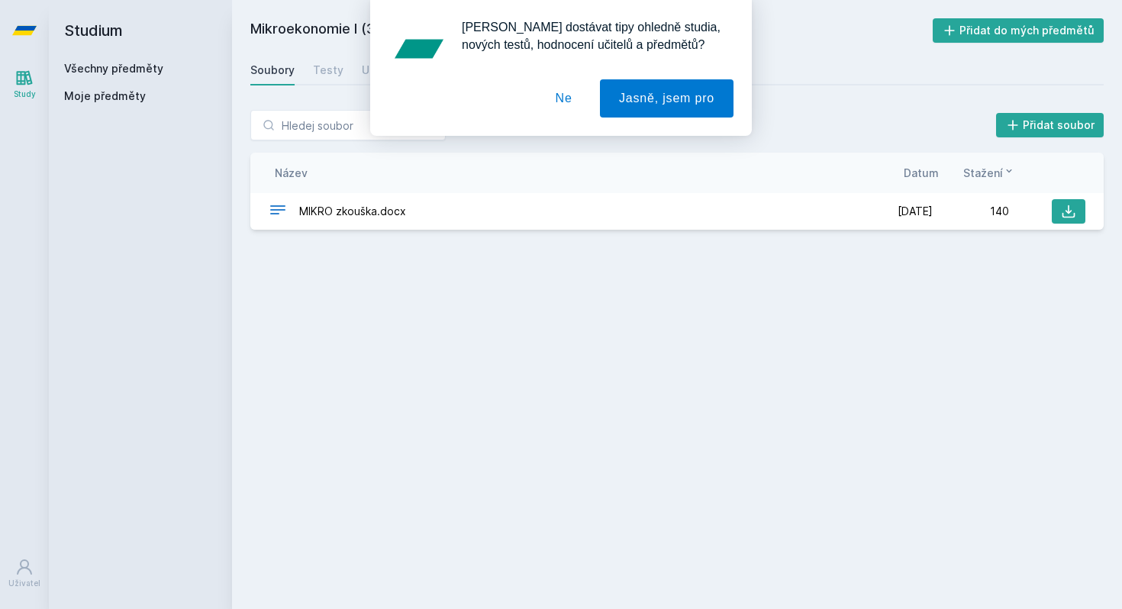
drag, startPoint x: 0, startPoint y: 0, endPoint x: 580, endPoint y: 101, distance: 588.7
click at [580, 101] on button "Ne" at bounding box center [564, 98] width 55 height 38
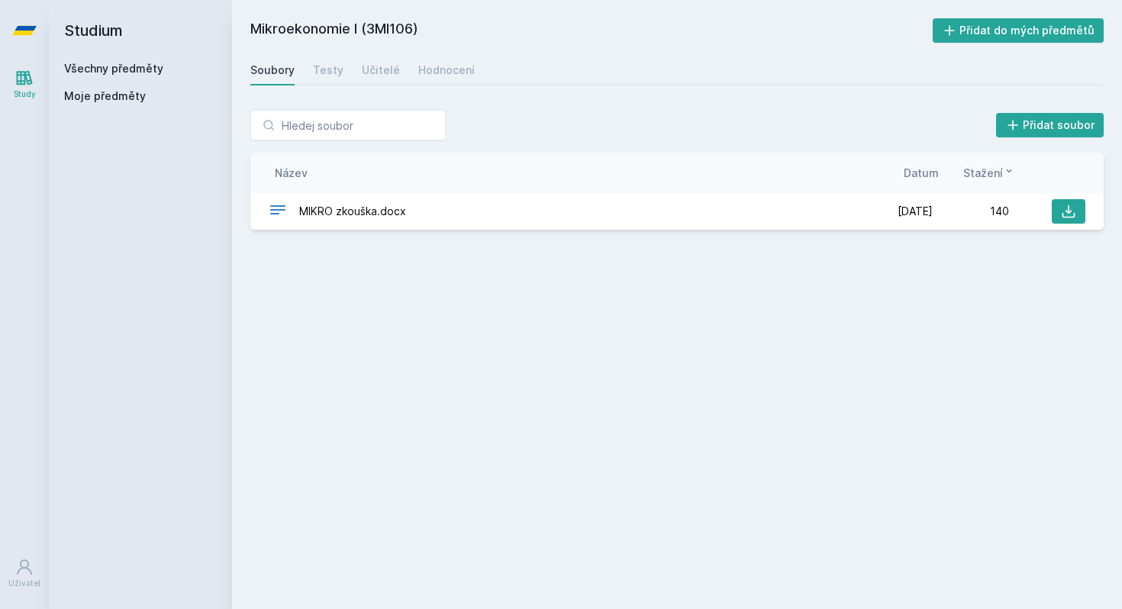
click at [121, 63] on link "Všechny předměty" at bounding box center [113, 68] width 99 height 13
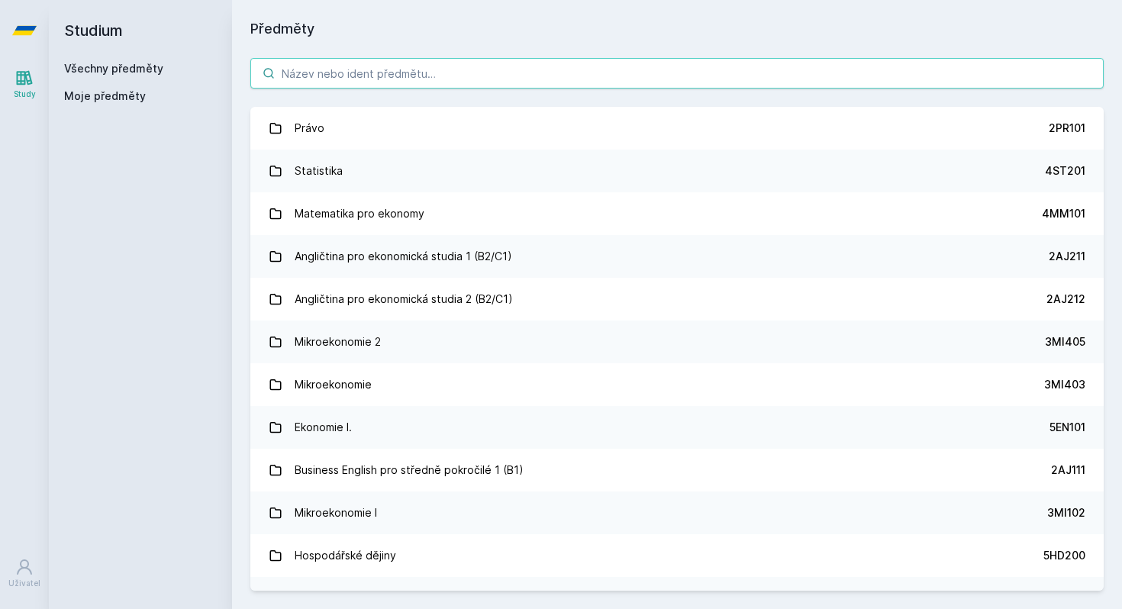
click at [305, 70] on input "search" at bounding box center [676, 73] width 853 height 31
paste input "4ME110"
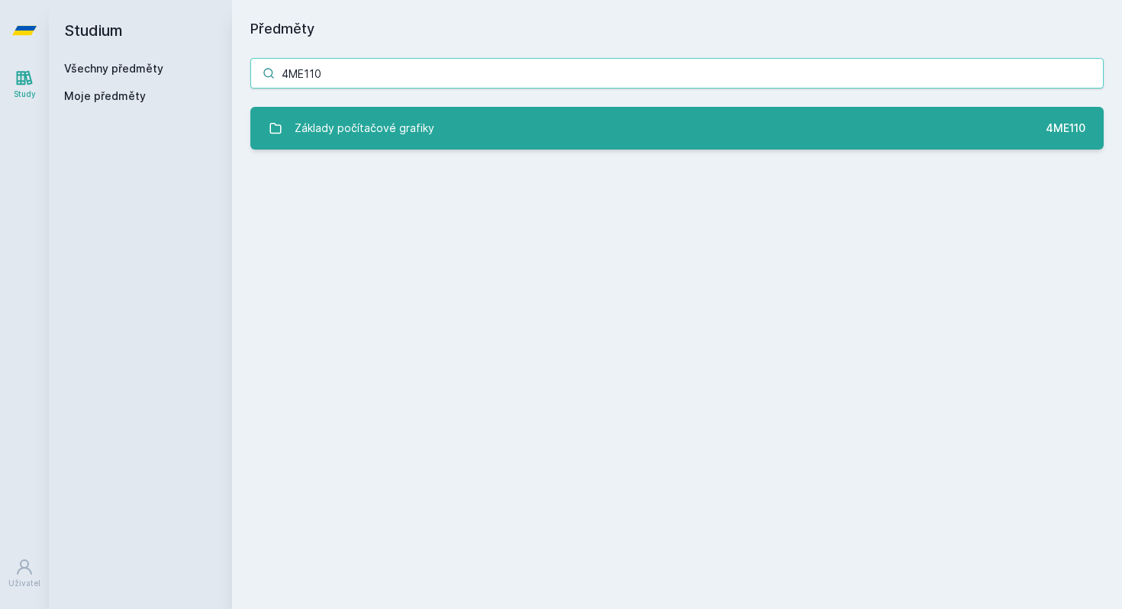
type input "4ME110"
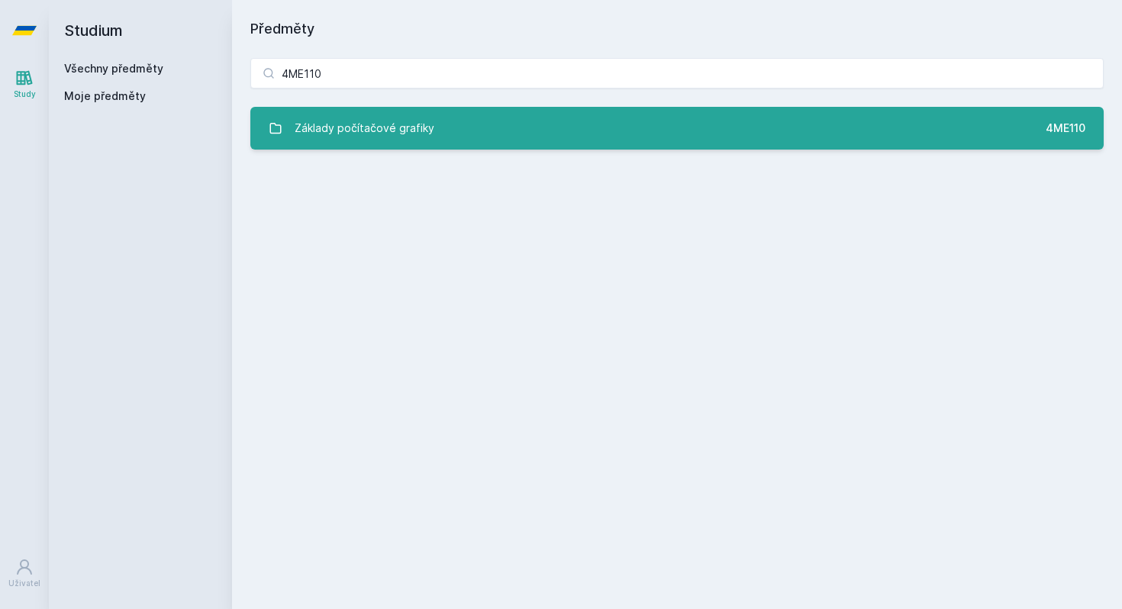
click at [356, 131] on div "Základy počítačové grafiky" at bounding box center [365, 128] width 140 height 31
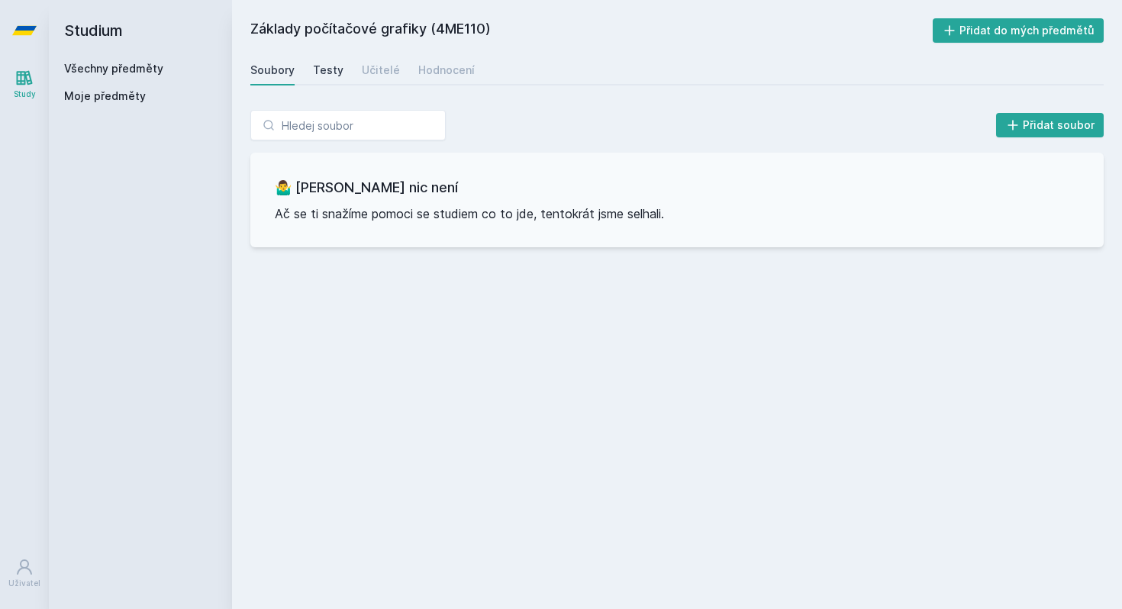
click at [327, 63] on div "Testy" at bounding box center [328, 70] width 31 height 15
click at [372, 65] on div "Učitelé" at bounding box center [381, 70] width 38 height 15
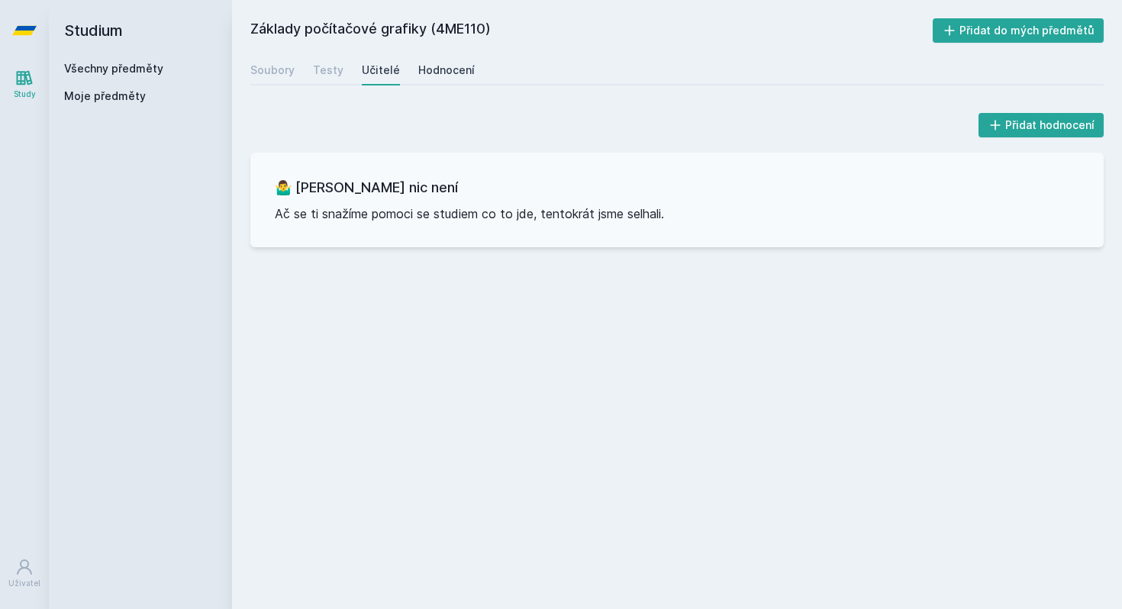
click at [418, 65] on div "Hodnocení" at bounding box center [446, 70] width 56 height 15
click at [20, 87] on link "Study" at bounding box center [24, 84] width 43 height 47
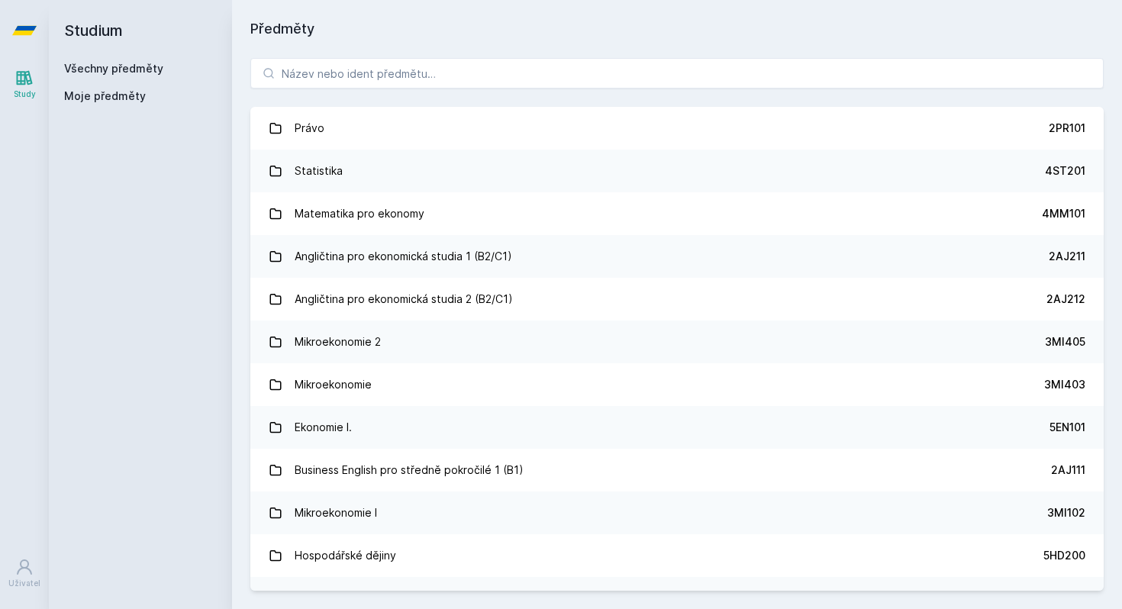
click at [90, 60] on h2 "Studium" at bounding box center [140, 30] width 153 height 61
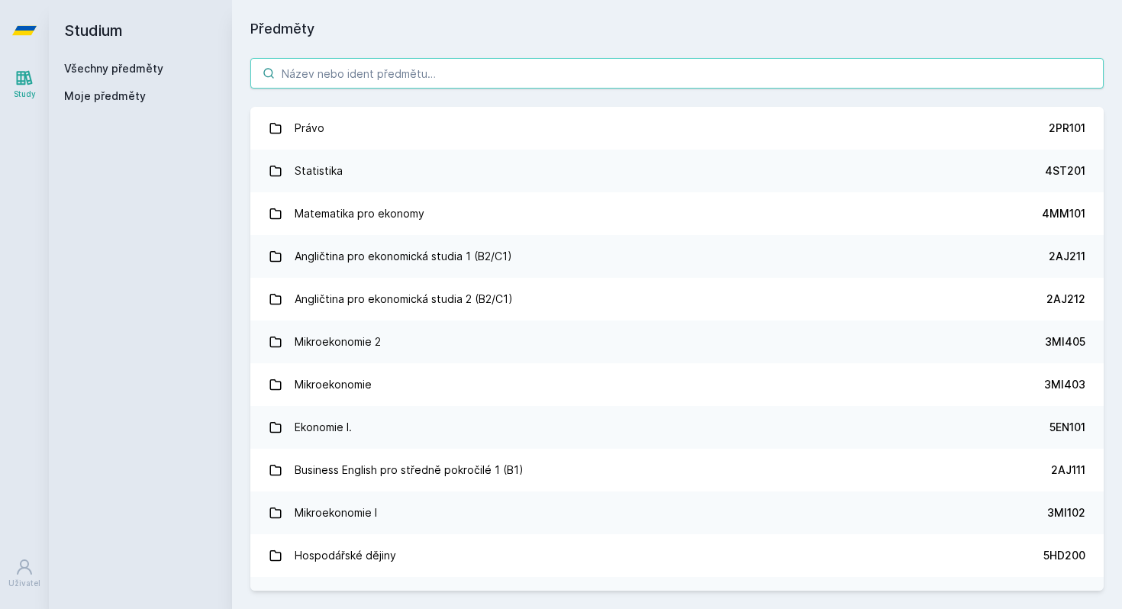
click at [403, 71] on input "search" at bounding box center [676, 73] width 853 height 31
paste input "4IT336"
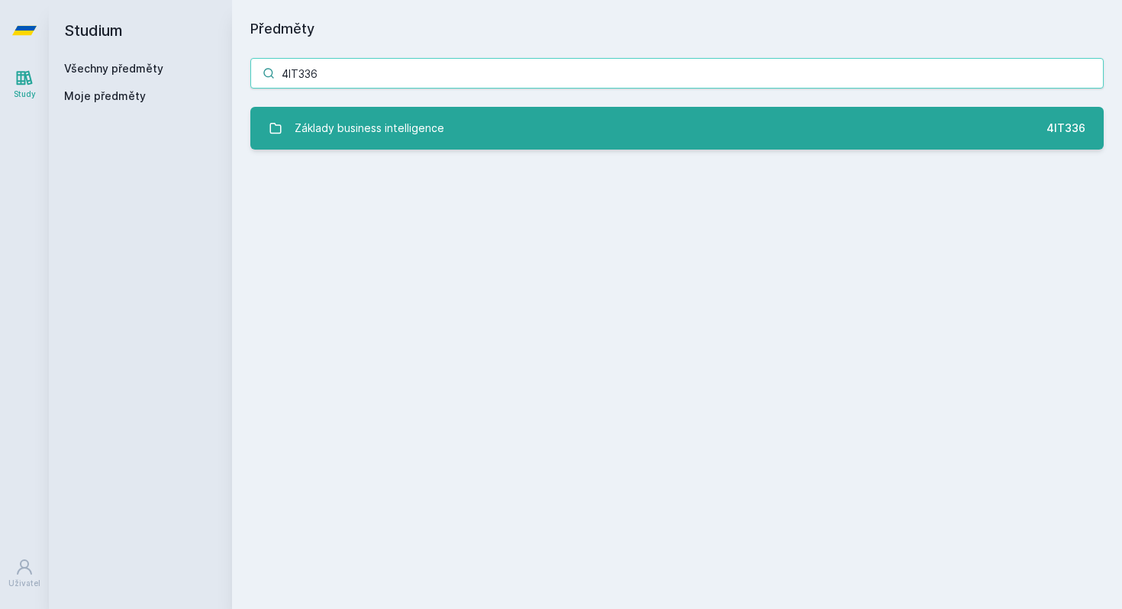
type input "4IT336"
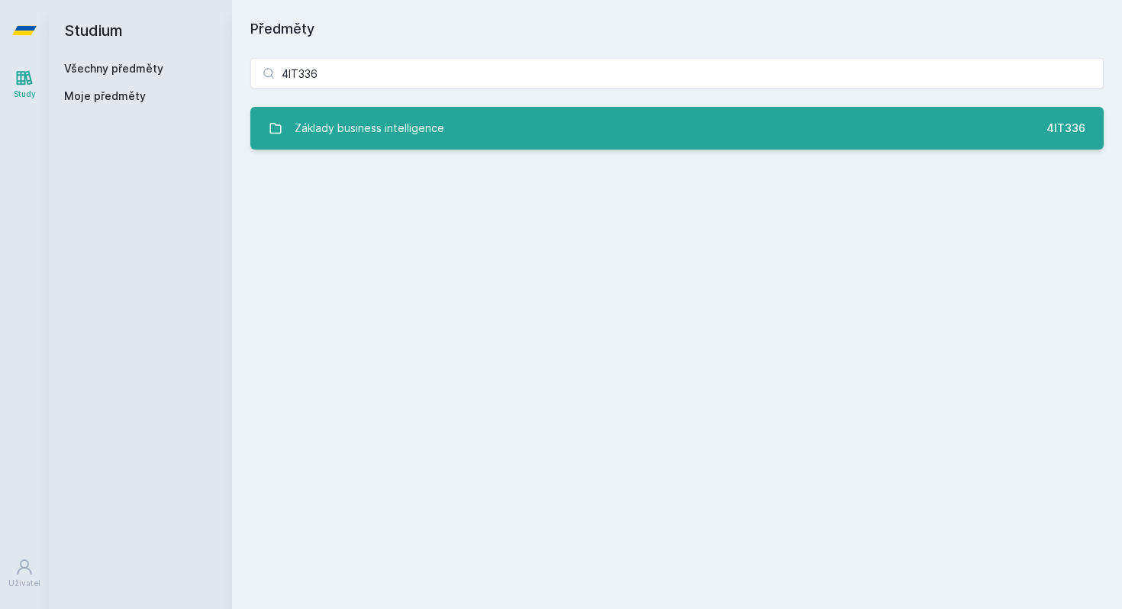
click at [397, 111] on link "Základy business intelligence 4IT336" at bounding box center [676, 128] width 853 height 43
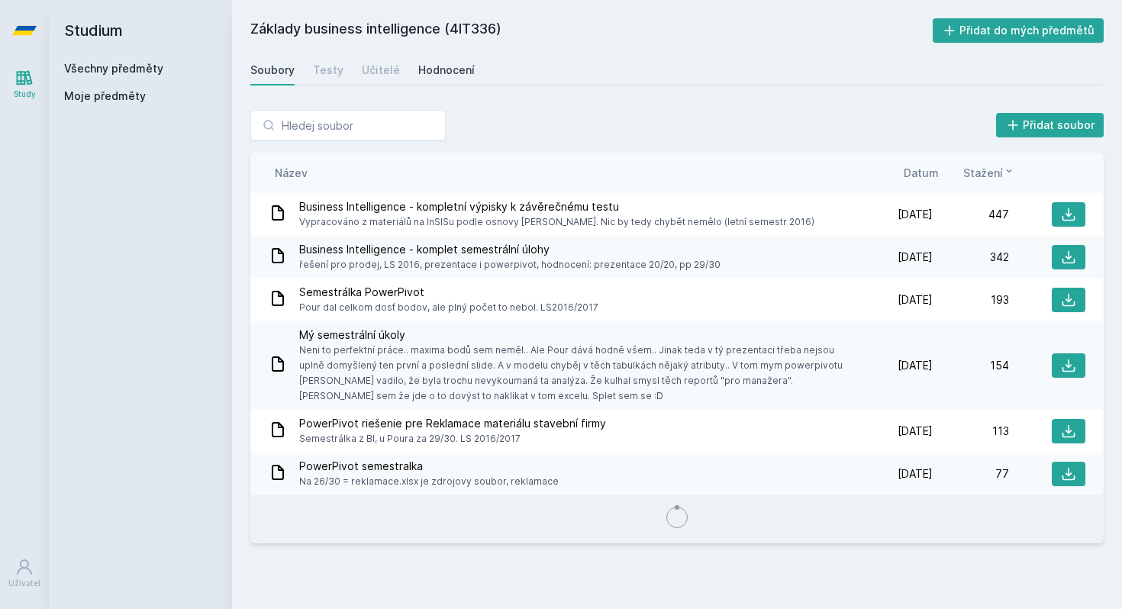
click at [446, 69] on div "Hodnocení" at bounding box center [446, 70] width 56 height 15
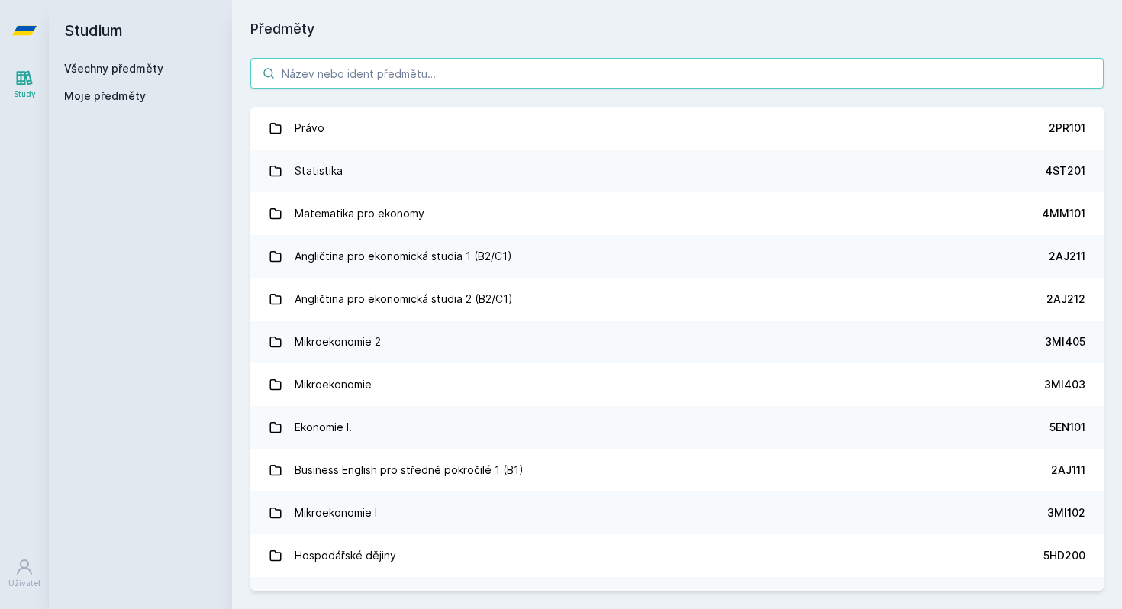
click at [334, 76] on input "search" at bounding box center [676, 73] width 853 height 31
paste input "4ME280"
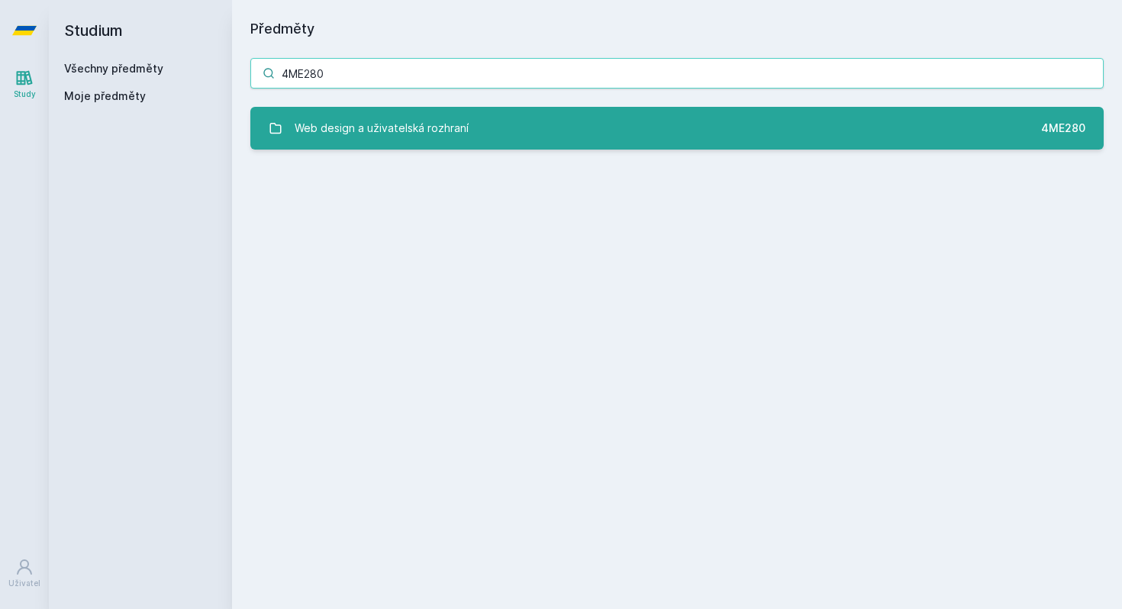
type input "4ME280"
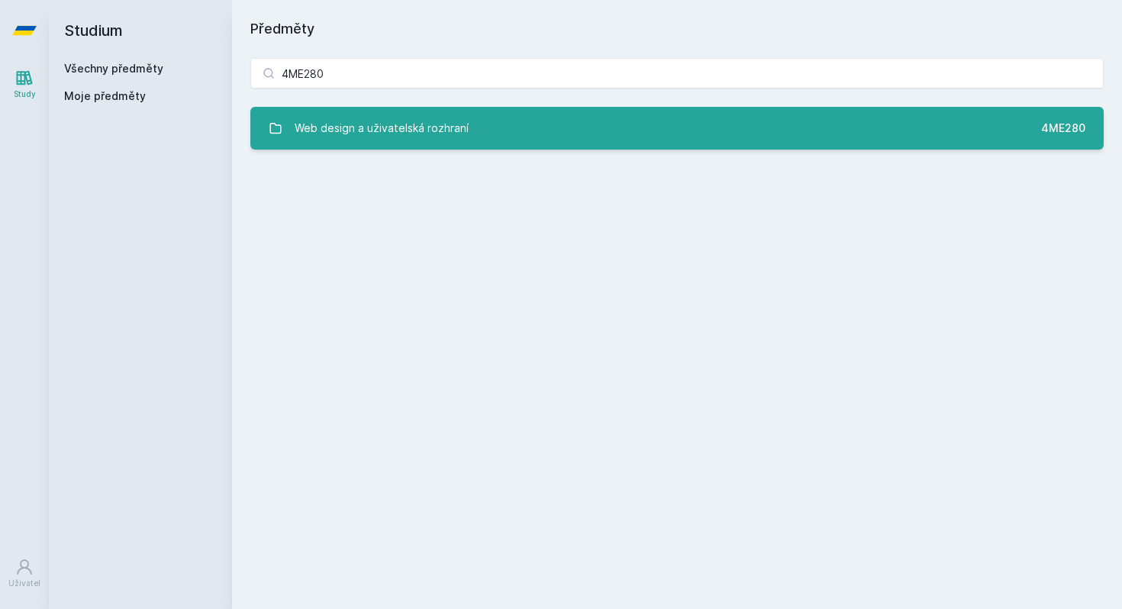
click at [350, 132] on div "Web design a uživatelská rozhraní" at bounding box center [382, 128] width 174 height 31
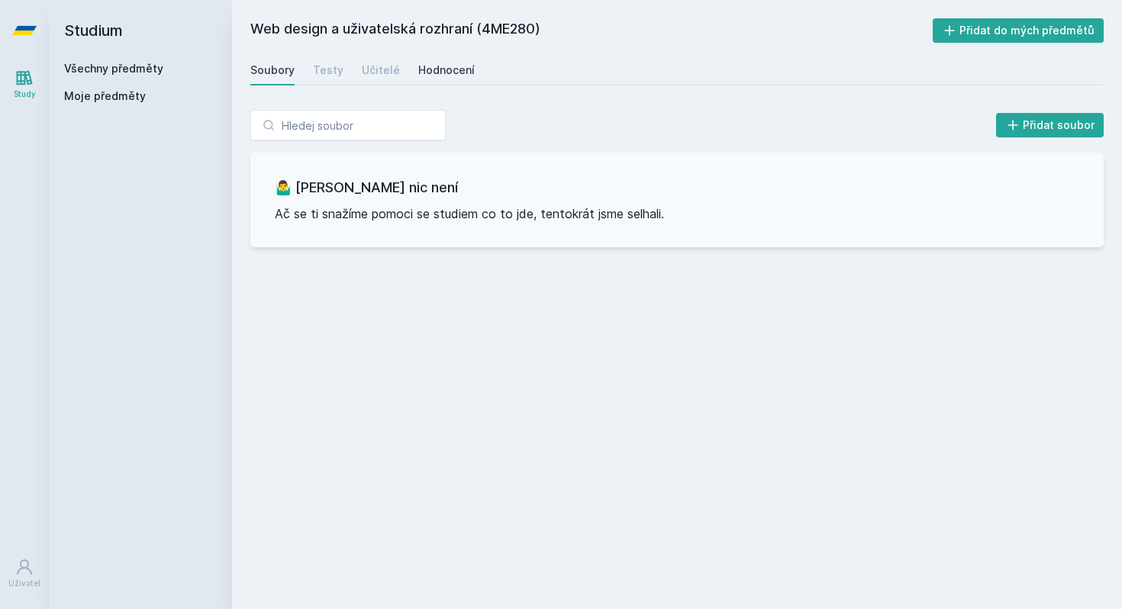
click at [438, 68] on div "Hodnocení" at bounding box center [446, 70] width 56 height 15
click at [88, 64] on link "Všechny předměty" at bounding box center [113, 68] width 99 height 13
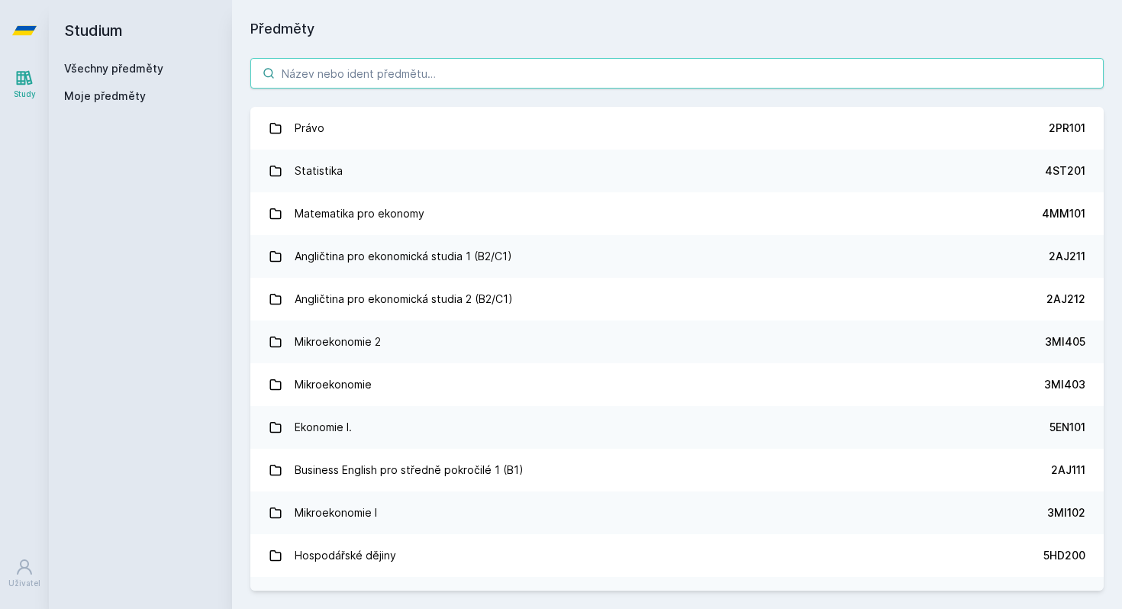
click at [411, 69] on input "search" at bounding box center [676, 73] width 853 height 31
paste input "4ST110"
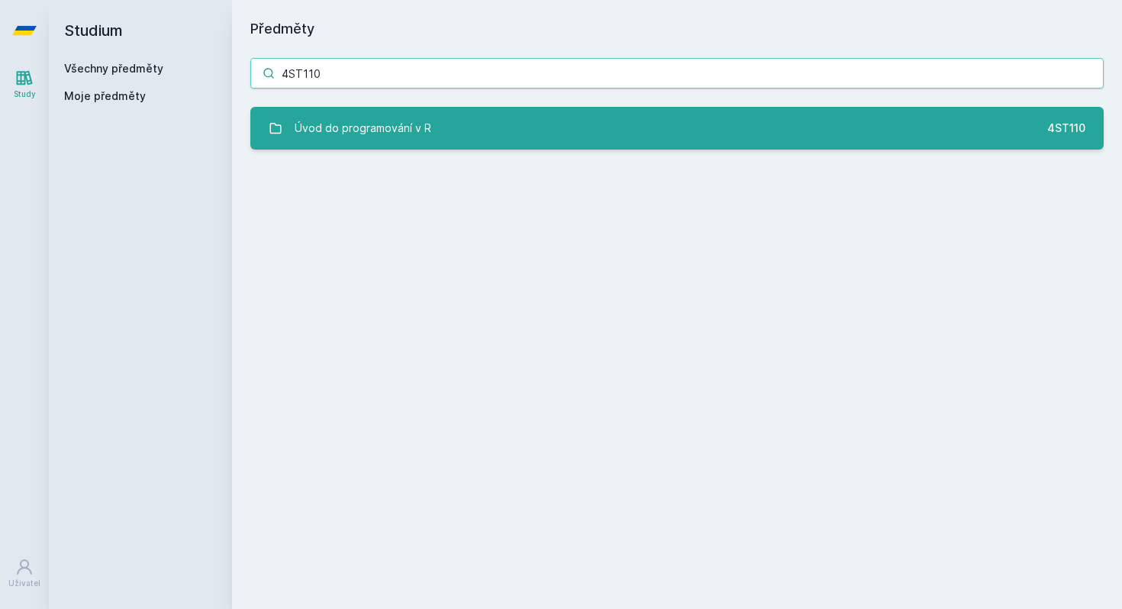
type input "4ST110"
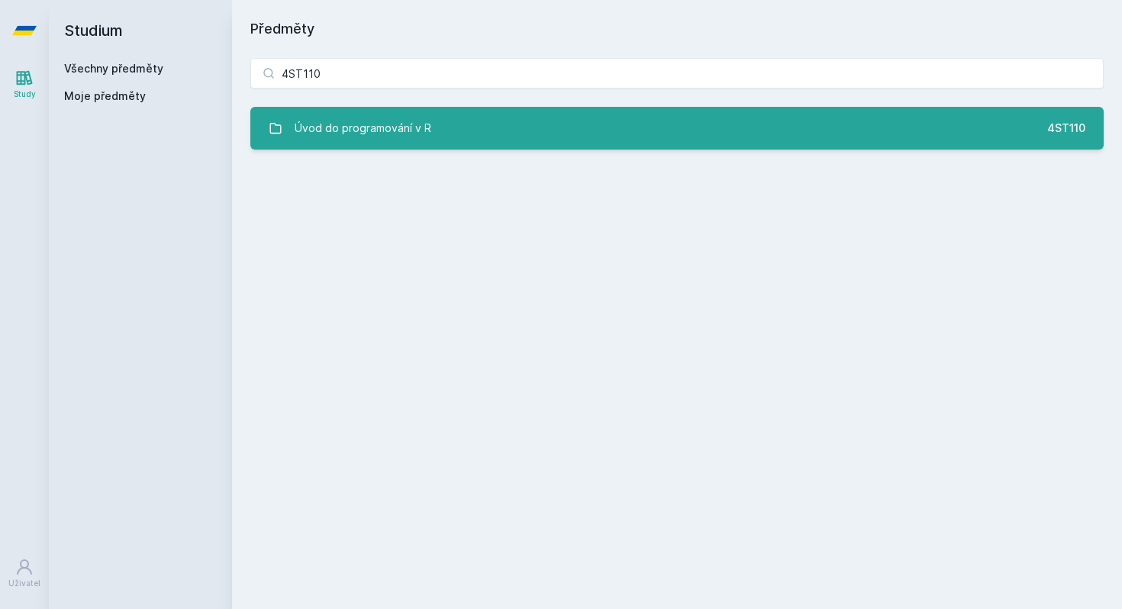
click at [408, 110] on link "Úvod do programování v R 4ST110" at bounding box center [676, 128] width 853 height 43
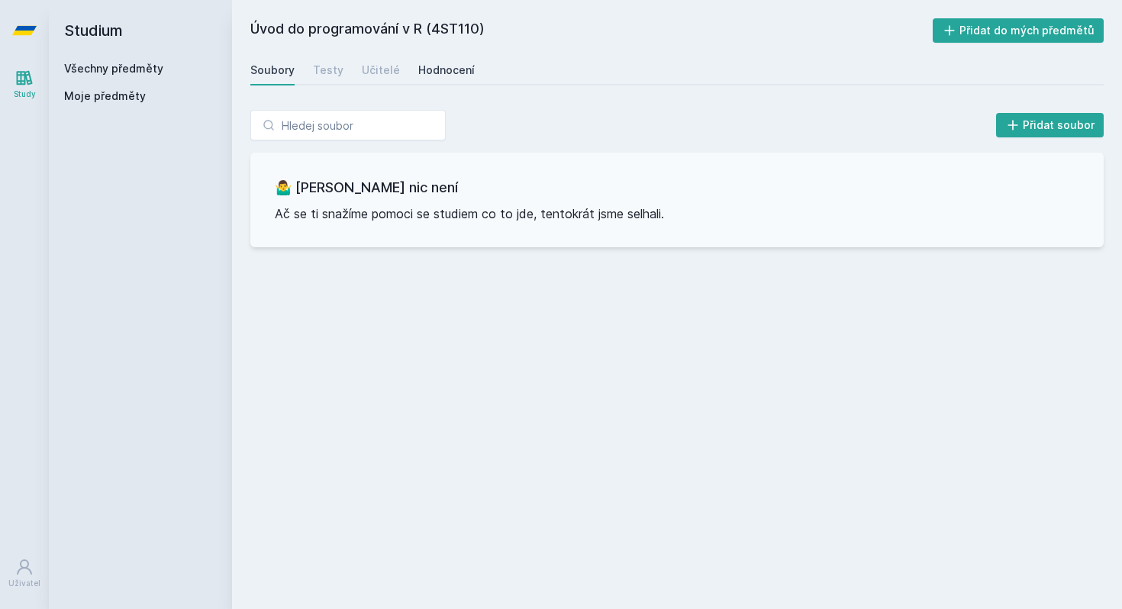
click at [441, 65] on div "Hodnocení" at bounding box center [446, 70] width 56 height 15
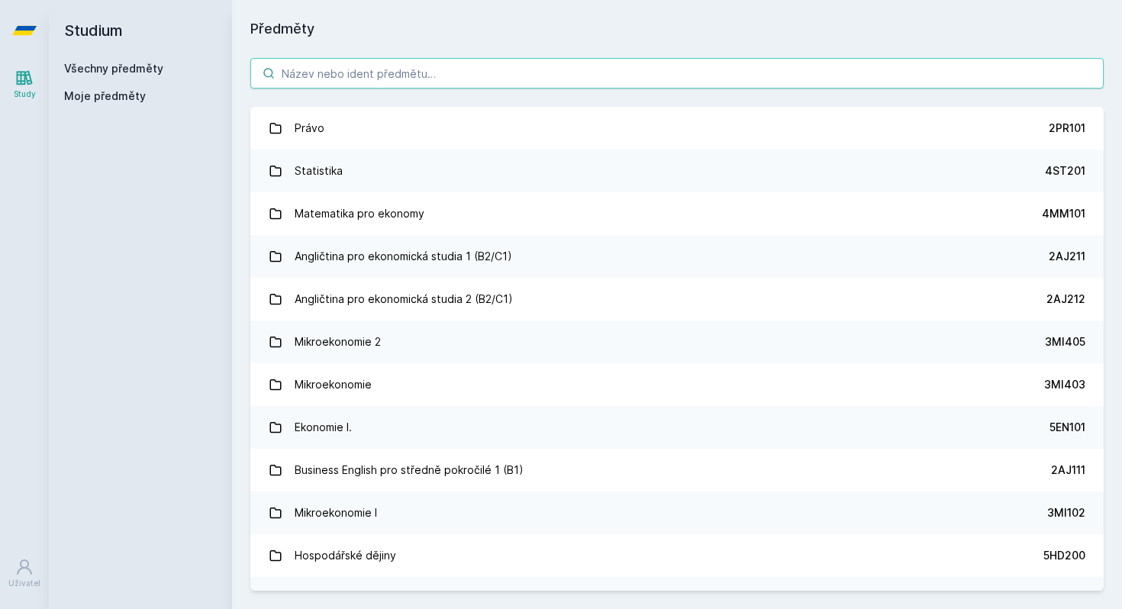
click at [309, 81] on input "search" at bounding box center [676, 73] width 853 height 31
paste input "3MG303"
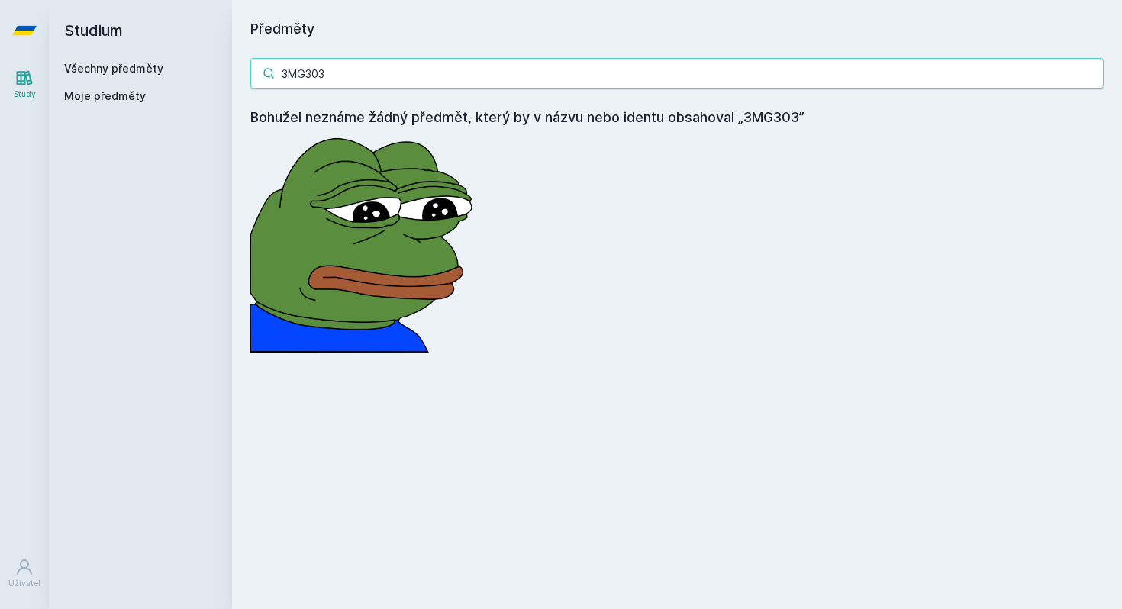
type input "3MG303"
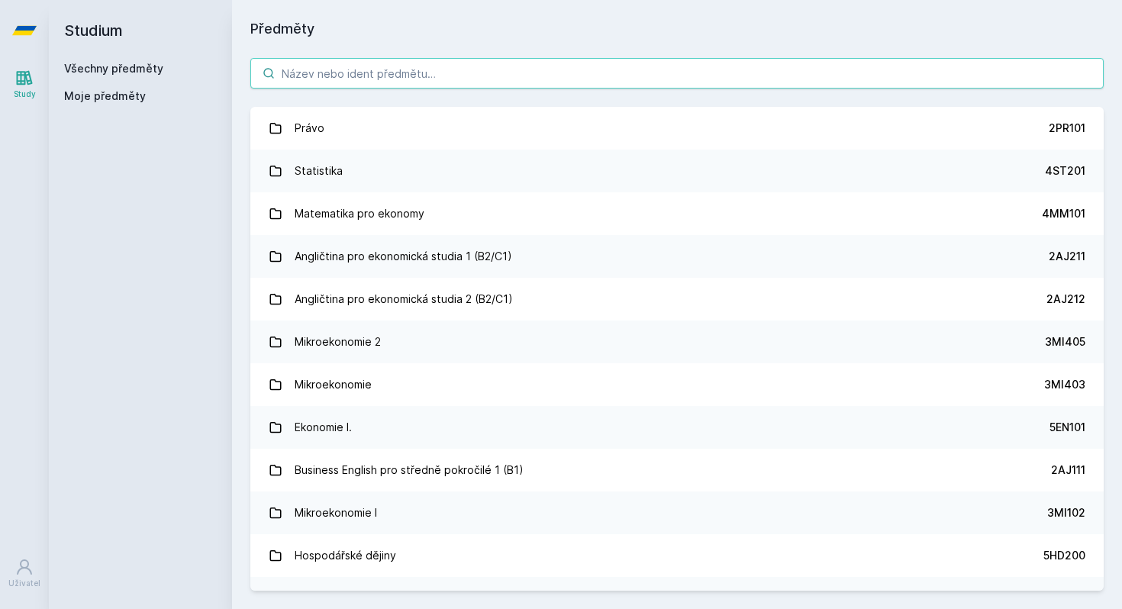
click at [414, 64] on input "search" at bounding box center [676, 73] width 853 height 31
paste input "3PS329"
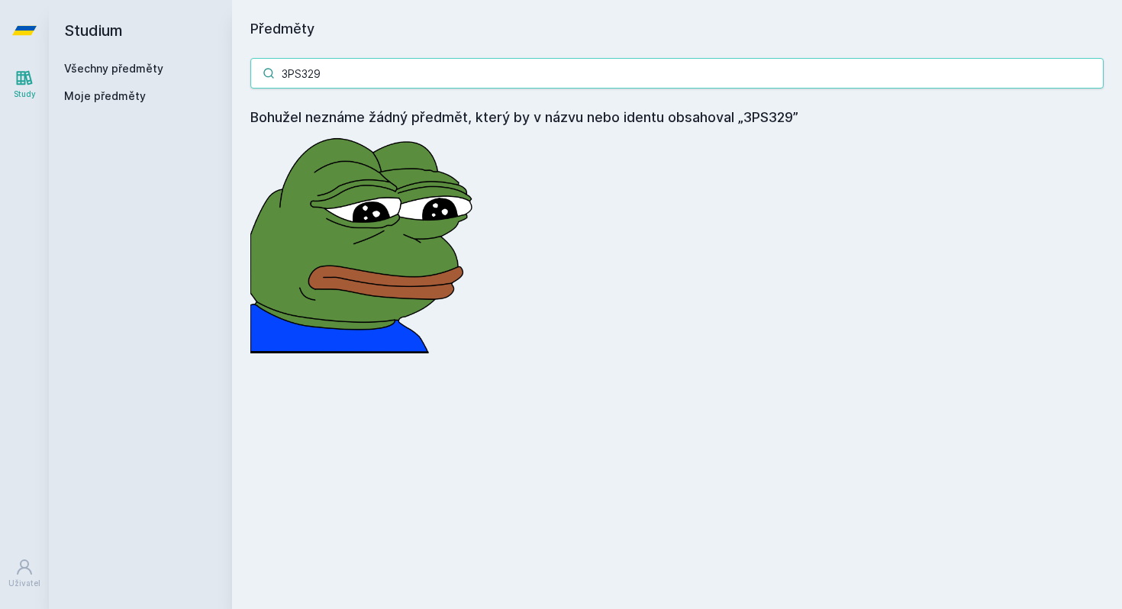
click at [486, 79] on input "3PS329" at bounding box center [676, 73] width 853 height 31
paste input "5HP752"
click at [740, 81] on input "5HP752" at bounding box center [676, 73] width 853 height 31
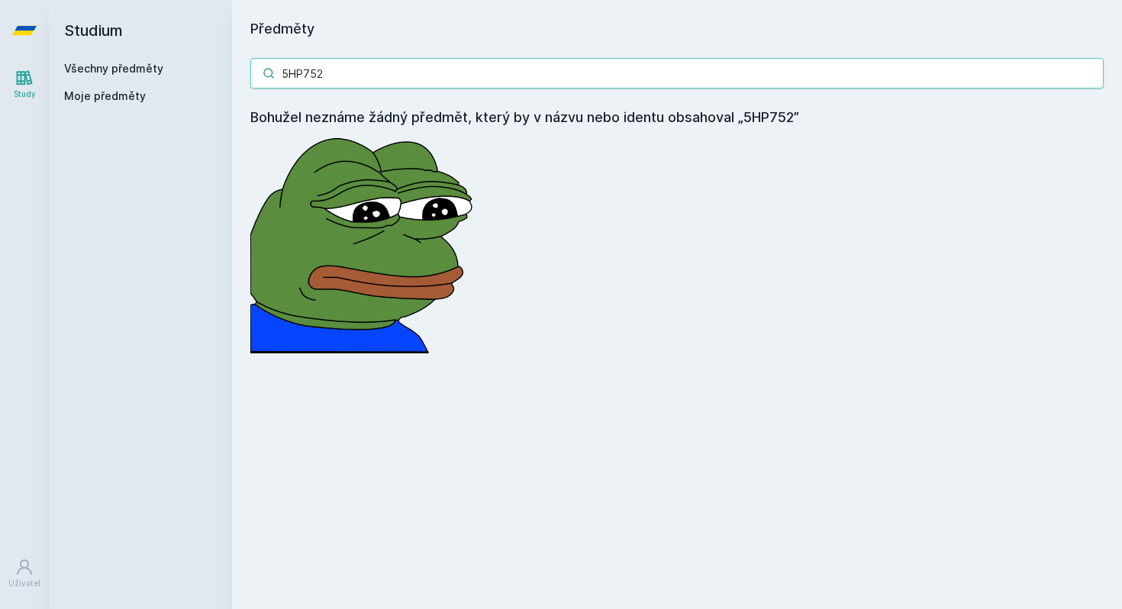
paste input "IE365"
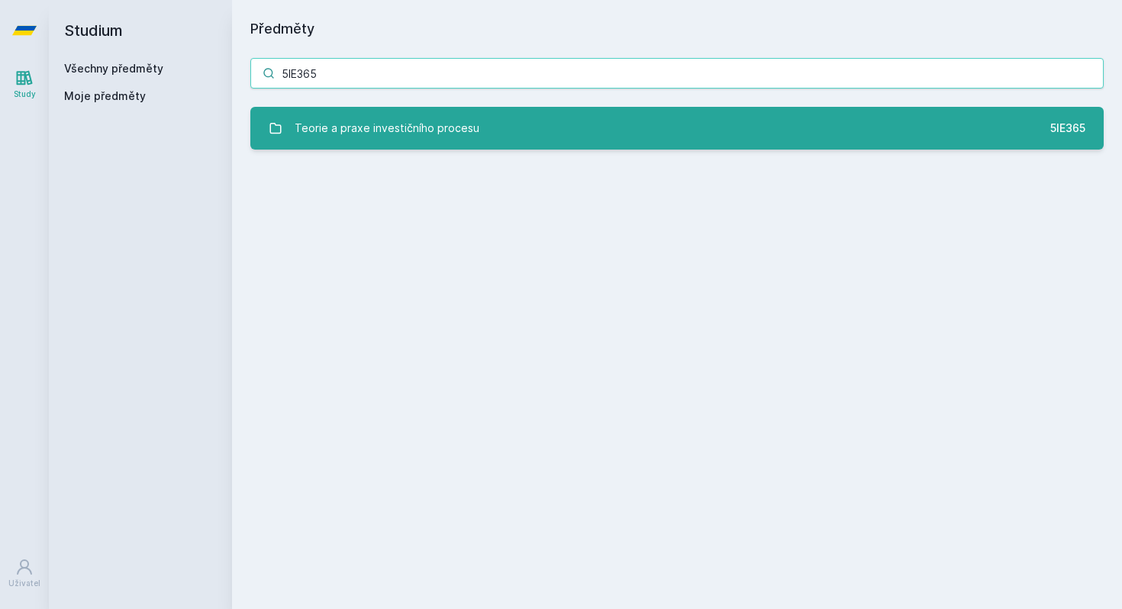
type input "5IE365"
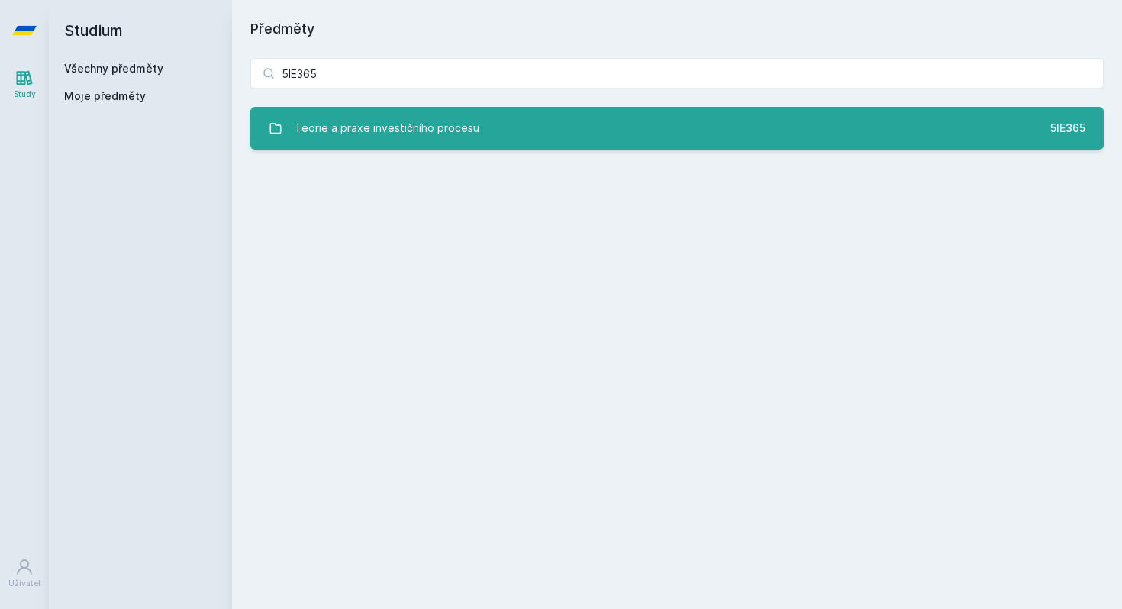
click at [716, 119] on link "Teorie a praxe investičního procesu 5IE365" at bounding box center [676, 128] width 853 height 43
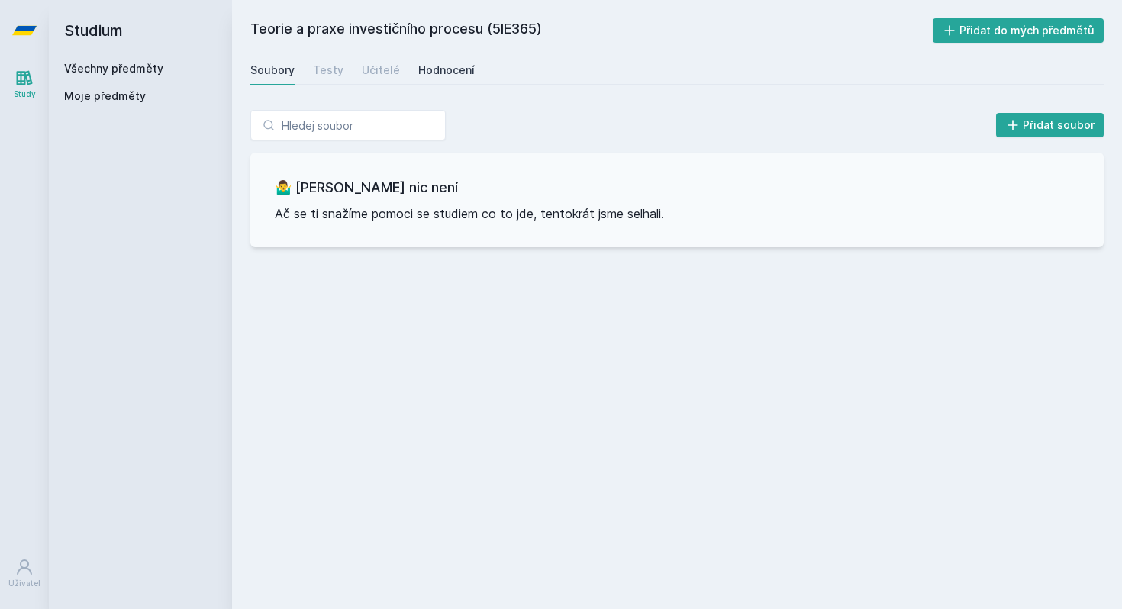
click at [431, 73] on div "Hodnocení" at bounding box center [446, 70] width 56 height 15
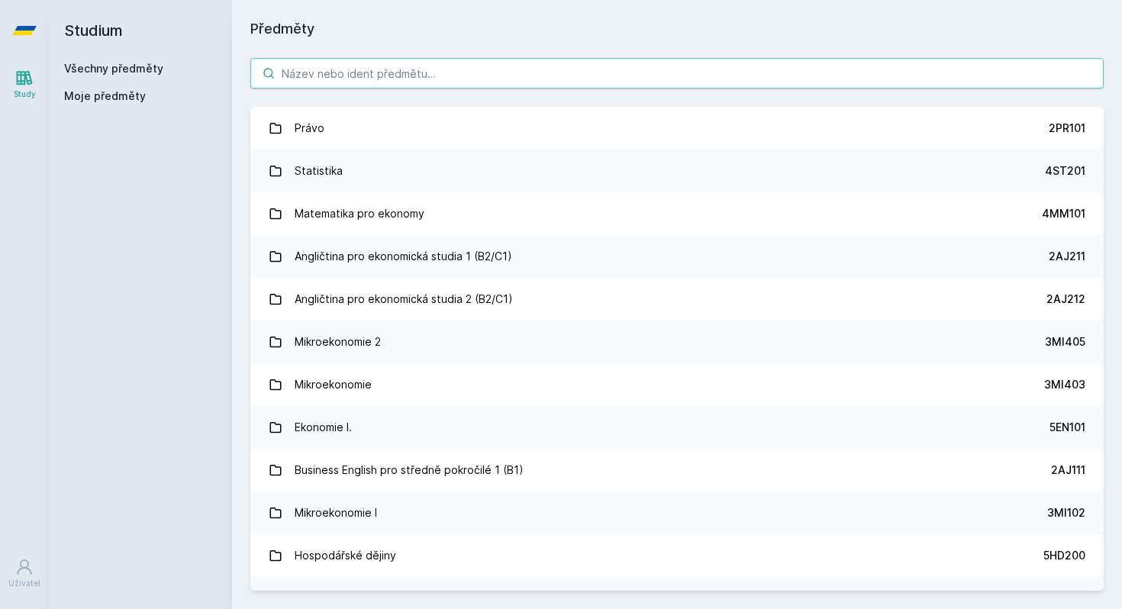
click at [510, 76] on input "search" at bounding box center [676, 73] width 853 height 31
paste input "1BP317"
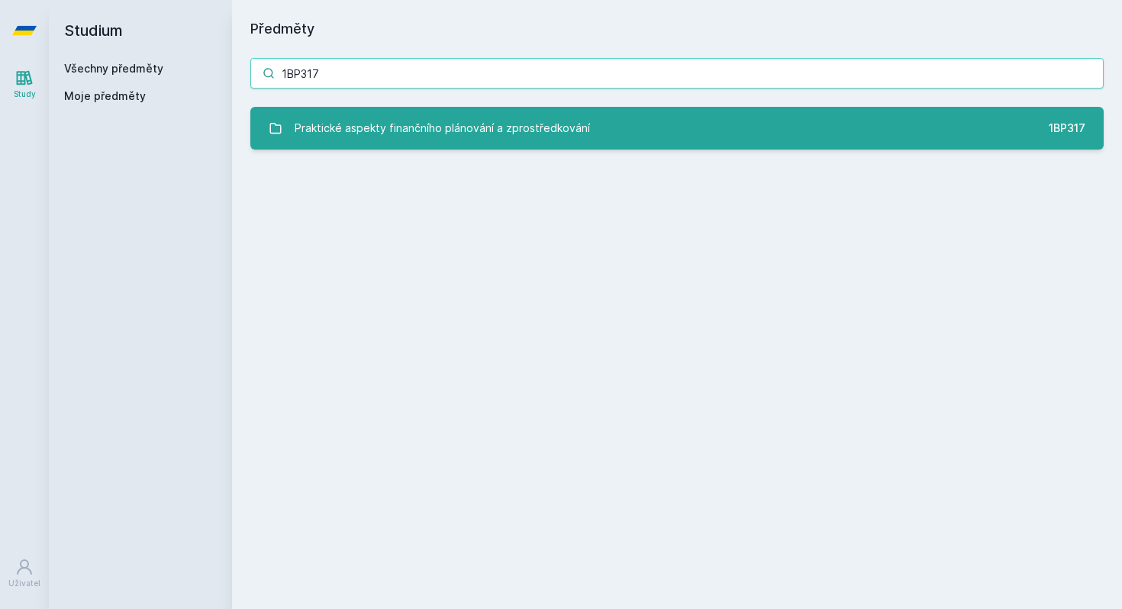
type input "1BP317"
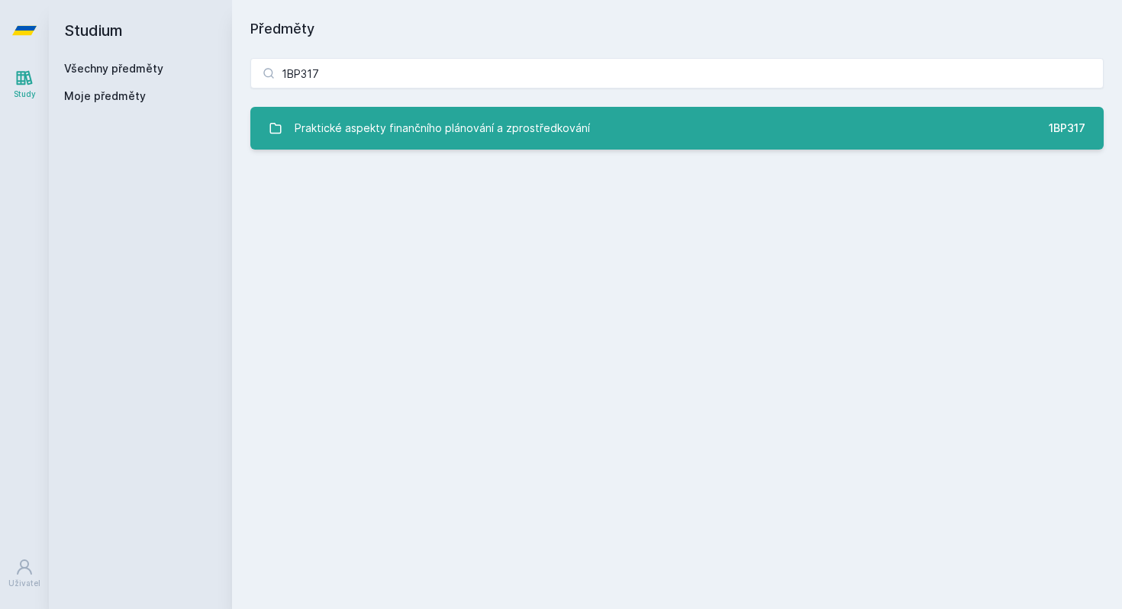
click at [483, 135] on div "Praktické aspekty finančního plánování a zprostředkování" at bounding box center [442, 128] width 295 height 31
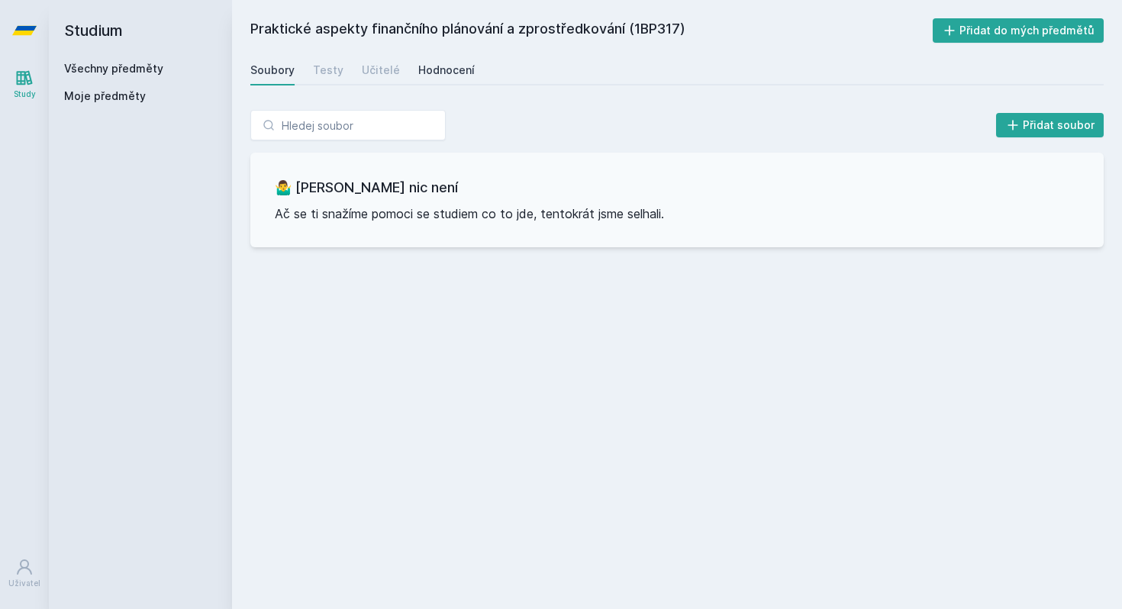
click at [448, 70] on div "Hodnocení" at bounding box center [446, 70] width 56 height 15
